Goal: Complete application form

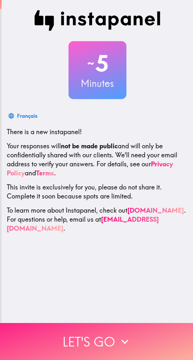
click at [105, 330] on button "Let's go" at bounding box center [96, 341] width 193 height 37
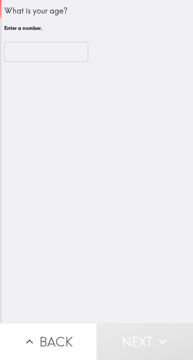
click at [32, 49] on input "number" at bounding box center [46, 52] width 84 height 20
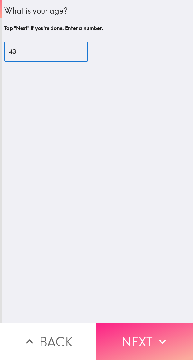
type input "43"
click at [137, 334] on button "Next" at bounding box center [144, 341] width 96 height 37
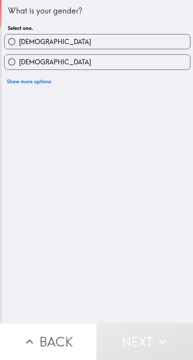
click at [15, 41] on input "[DEMOGRAPHIC_DATA]" at bounding box center [11, 41] width 14 height 14
radio input "true"
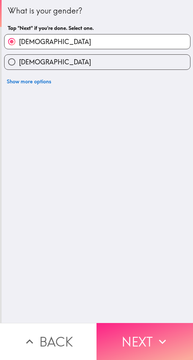
click at [144, 335] on button "Next" at bounding box center [144, 341] width 96 height 37
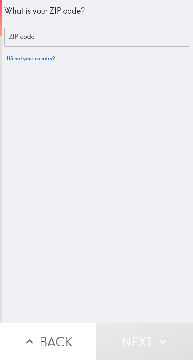
click at [38, 44] on input "ZIP code" at bounding box center [97, 37] width 186 height 20
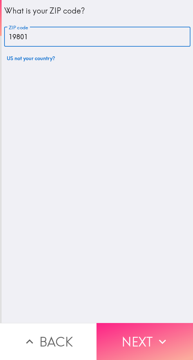
type input "19801"
click at [135, 335] on button "Next" at bounding box center [144, 341] width 96 height 37
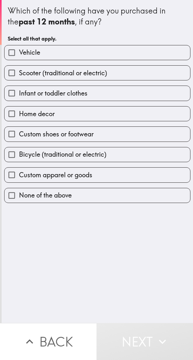
click at [147, 178] on label "Custom apparel or goods" at bounding box center [96, 174] width 185 height 14
click at [19, 178] on input "Custom apparel or goods" at bounding box center [11, 174] width 14 height 14
checkbox input "true"
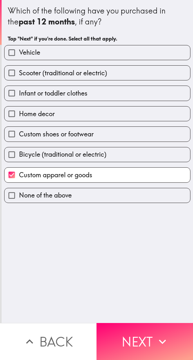
click at [136, 115] on label "Home decor" at bounding box center [96, 113] width 185 height 14
click at [19, 115] on input "Home decor" at bounding box center [11, 113] width 14 height 14
checkbox input "true"
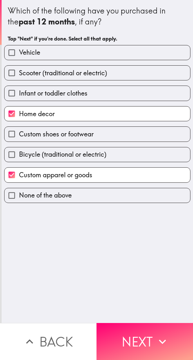
click at [141, 96] on label "Infant or toddler clothes" at bounding box center [96, 93] width 185 height 14
click at [19, 96] on input "Infant or toddler clothes" at bounding box center [11, 93] width 14 height 14
checkbox input "true"
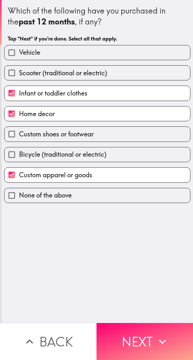
click at [117, 132] on label "Custom shoes or footwear" at bounding box center [96, 134] width 185 height 14
click at [19, 132] on input "Custom shoes or footwear" at bounding box center [11, 134] width 14 height 14
checkbox input "true"
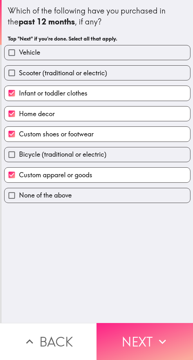
click at [148, 335] on button "Next" at bounding box center [144, 341] width 96 height 37
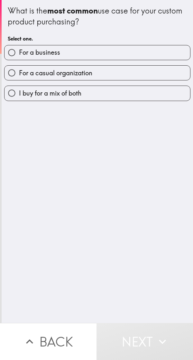
click at [139, 79] on label "For a casual organization" at bounding box center [96, 73] width 185 height 14
click at [19, 79] on input "For a casual organization" at bounding box center [11, 73] width 14 height 14
radio input "true"
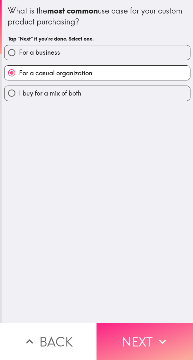
click at [141, 335] on button "Next" at bounding box center [144, 341] width 96 height 37
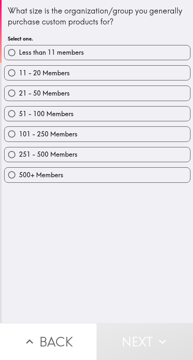
click at [150, 58] on label "Less than 11 members" at bounding box center [96, 52] width 185 height 14
click at [19, 58] on input "Less than 11 members" at bounding box center [11, 52] width 14 height 14
radio input "true"
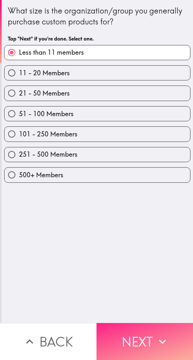
click at [141, 331] on button "Next" at bounding box center [144, 341] width 96 height 37
